Goal: Task Accomplishment & Management: Complete application form

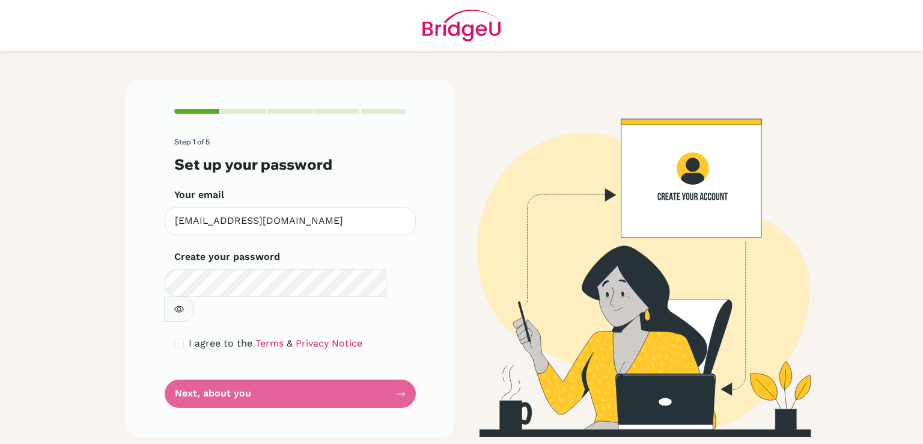
click at [176, 336] on div "I agree to the Terms & Privacy Notice" at bounding box center [290, 343] width 232 height 14
click at [182, 338] on input "checkbox" at bounding box center [179, 343] width 10 height 10
checkbox input "true"
click at [194, 296] on button "button" at bounding box center [179, 308] width 30 height 25
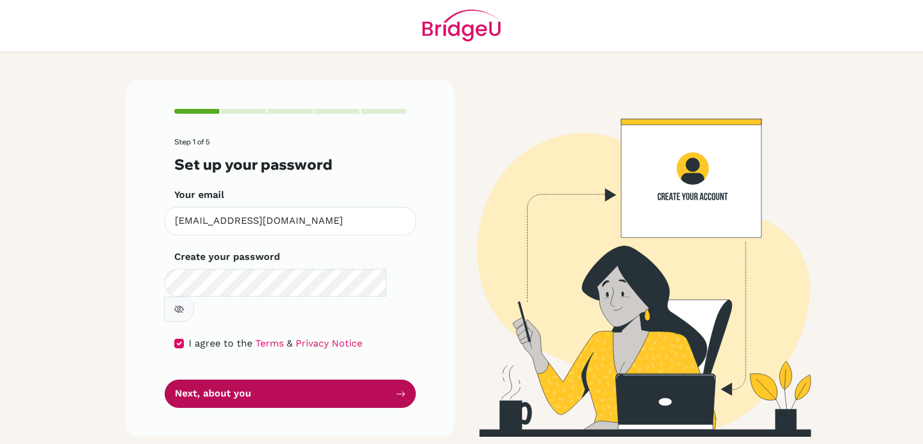
click at [305, 379] on button "Next, about you" at bounding box center [290, 393] width 251 height 28
